Goal: Find contact information: Find contact information

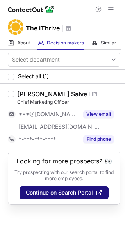
click at [51, 193] on span "Continue on Search Portal" at bounding box center [59, 193] width 67 height 6
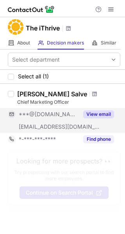
click at [96, 112] on button "View email" at bounding box center [98, 115] width 31 height 8
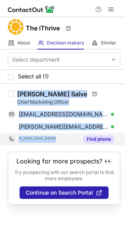
drag, startPoint x: 18, startPoint y: 89, endPoint x: 78, endPoint y: 134, distance: 75.0
click at [78, 134] on div "Sumeet Salve Chief Marketing Officer sumeetsalvi@yahoo.co.in Verified Copy sume…" at bounding box center [62, 118] width 125 height 68
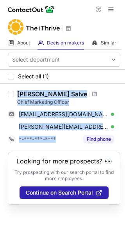
click at [21, 93] on div "[PERSON_NAME] Salve" at bounding box center [52, 94] width 70 height 8
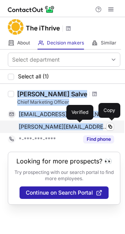
drag, startPoint x: 19, startPoint y: 93, endPoint x: 80, endPoint y: 126, distance: 69.0
click at [80, 126] on div "Sumeet Salve Chief Marketing Officer sumeetsalvi@yahoo.co.in Verified Copy sume…" at bounding box center [67, 117] width 106 height 55
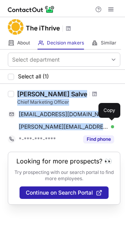
copy div "Sumeet Salve Chief Marketing Officer sumeetsalvi@yahoo.co.in Verified Copy sume…"
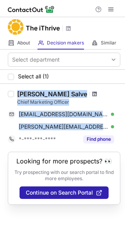
copy div "Sumeet Salve Chief Marketing Officer sumeetsalvi@yahoo.co.in Verified Copy sume…"
drag, startPoint x: 66, startPoint y: 95, endPoint x: 114, endPoint y: 108, distance: 50.0
click at [114, 108] on div "sumeetsalvi@yahoo.co.in Verified Copy sumeet@ithrivein.com Verified Copy" at bounding box center [64, 120] width 113 height 25
click at [75, 94] on div "Sumeet Salve" at bounding box center [68, 94] width 103 height 8
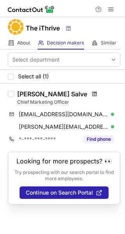
click at [92, 91] on span at bounding box center [94, 94] width 5 height 6
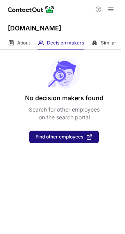
click at [45, 136] on span "Find other employees" at bounding box center [60, 136] width 48 height 5
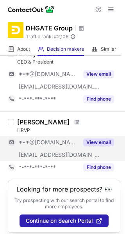
scroll to position [598, 0]
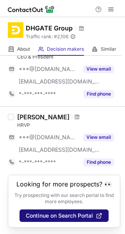
click at [52, 213] on span "Continue on Search Portal" at bounding box center [59, 216] width 67 height 6
